Goal: Transaction & Acquisition: Purchase product/service

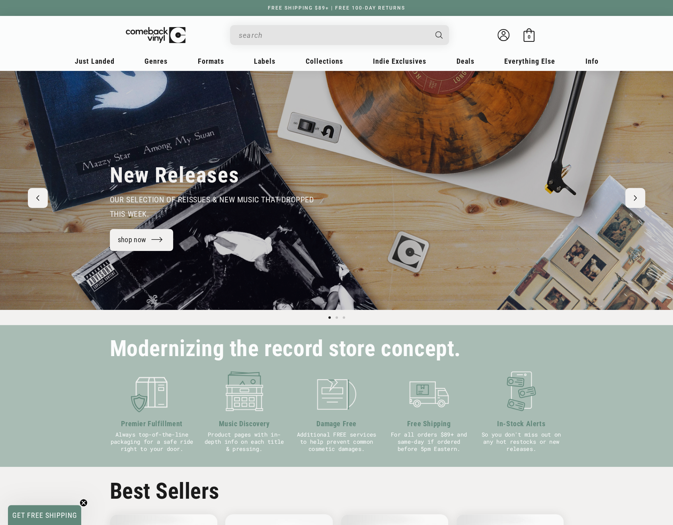
paste input "Thievery Corporation - Symphonik"
type input "Thievery Corporation - Symphonik"
click at [441, 34] on icon "Search" at bounding box center [439, 34] width 7 height 7
click at [436, 35] on icon "Search" at bounding box center [439, 34] width 7 height 7
click at [384, 37] on input "Thievery Corporation - Symphonik" at bounding box center [333, 35] width 189 height 16
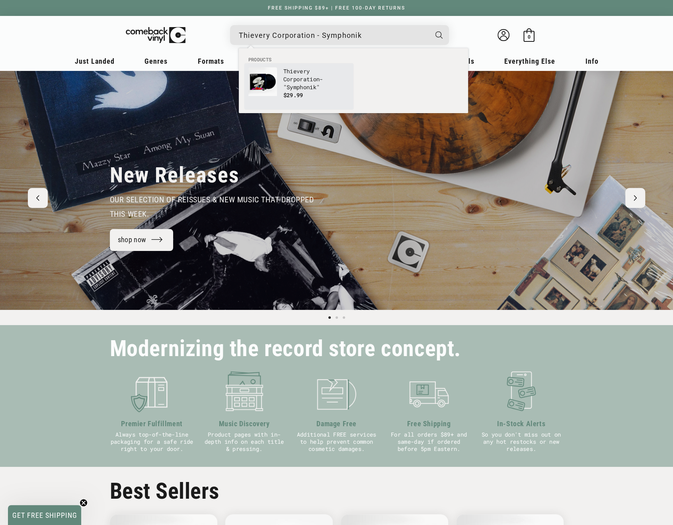
click at [308, 91] on p "$29.99" at bounding box center [316, 95] width 66 height 8
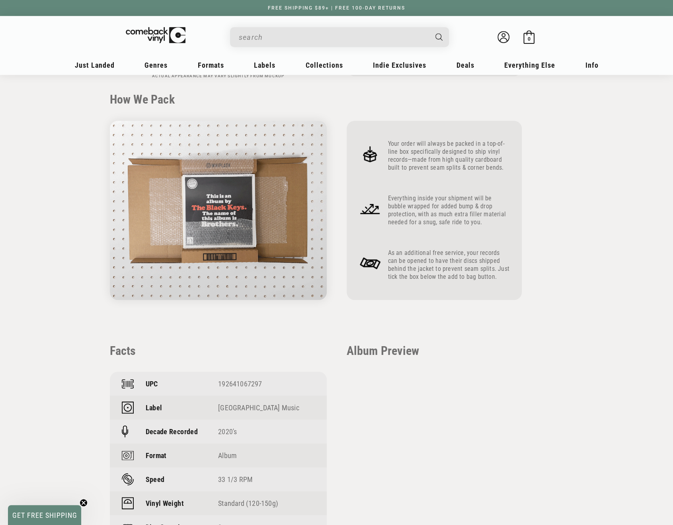
scroll to position [159, 0]
